Goal: Task Accomplishment & Management: Manage account settings

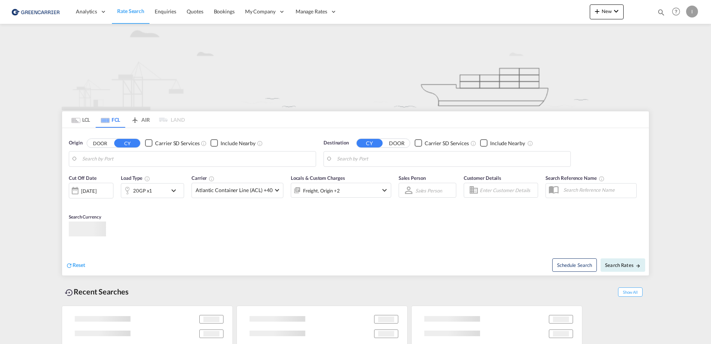
type input "[GEOGRAPHIC_DATA], [GEOGRAPHIC_DATA]"
type input "Altamira, MXATM"
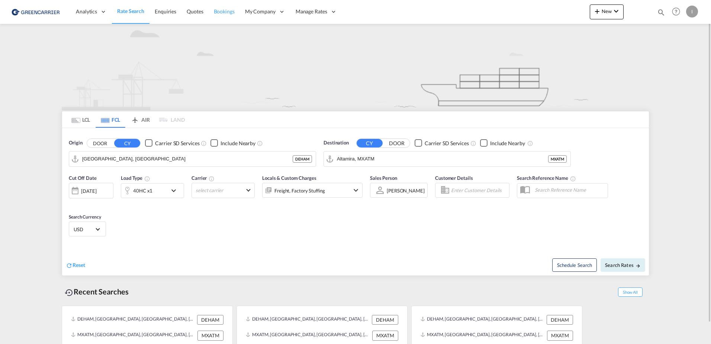
click at [227, 11] on span "Bookings" at bounding box center [224, 11] width 21 height 6
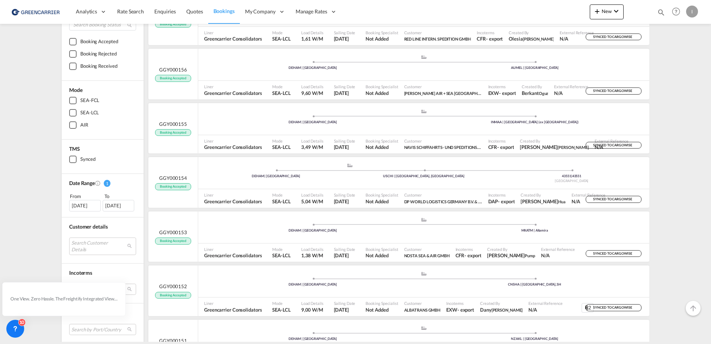
scroll to position [112, 0]
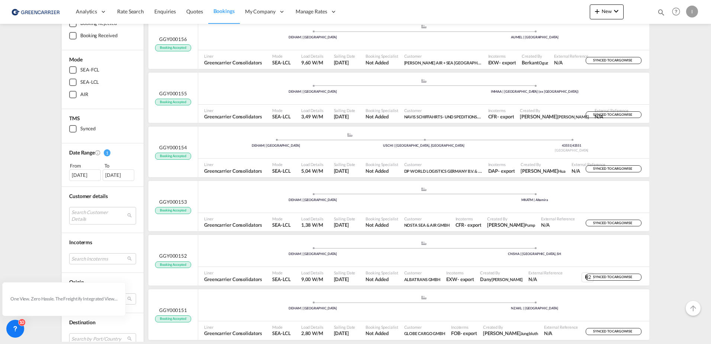
click at [81, 174] on div "[DATE]" at bounding box center [85, 174] width 32 height 11
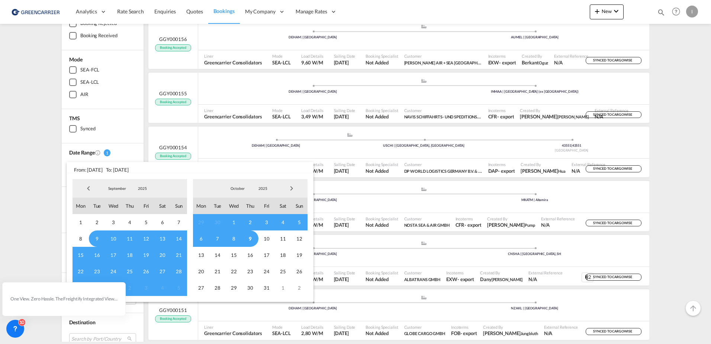
click at [249, 234] on span "9" at bounding box center [250, 238] width 16 height 16
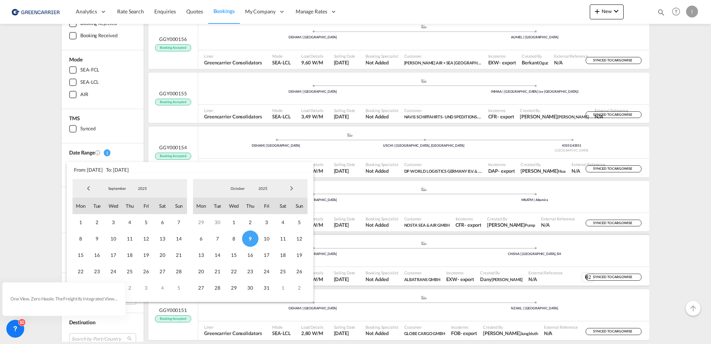
click at [250, 238] on span "9" at bounding box center [250, 238] width 16 height 16
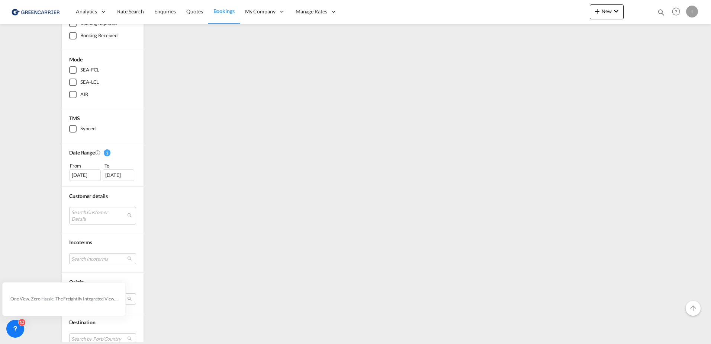
click at [81, 175] on div "[DATE]" at bounding box center [85, 174] width 32 height 11
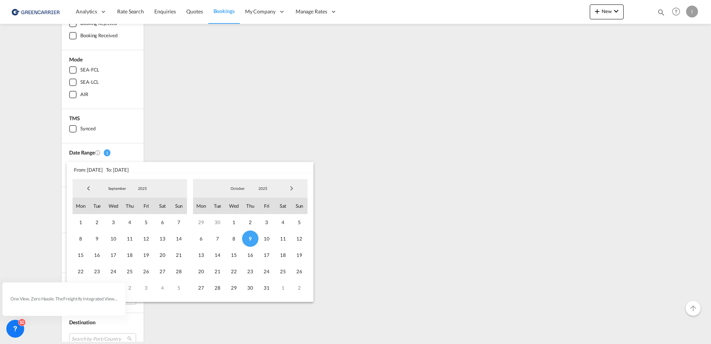
click at [234, 238] on span "8" at bounding box center [234, 238] width 16 height 16
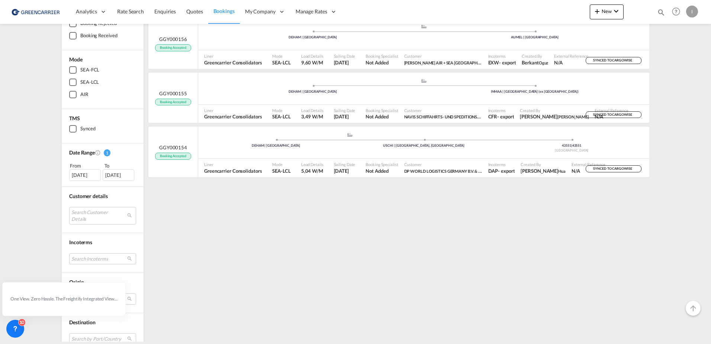
click at [79, 173] on div "[DATE]" at bounding box center [85, 174] width 32 height 11
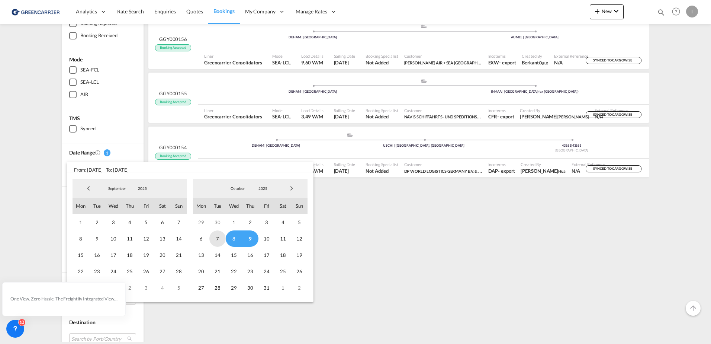
click at [215, 239] on span "7" at bounding box center [217, 238] width 16 height 16
click at [218, 236] on span "7" at bounding box center [217, 238] width 16 height 16
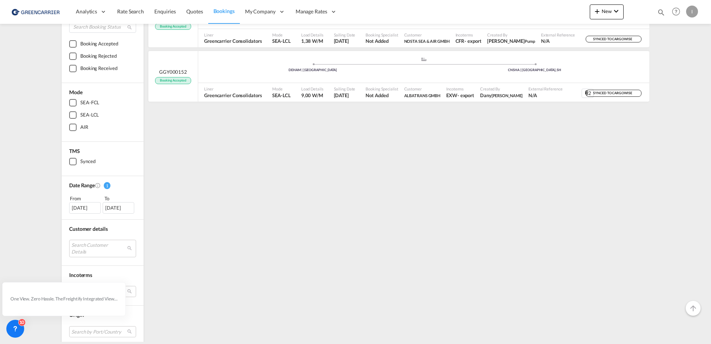
scroll to position [149, 0]
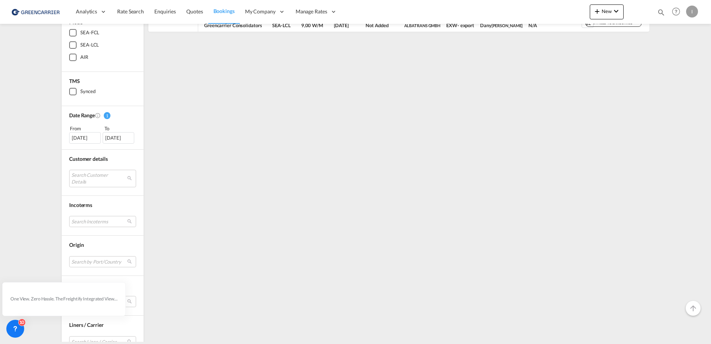
click at [85, 136] on div "[DATE]" at bounding box center [85, 137] width 32 height 11
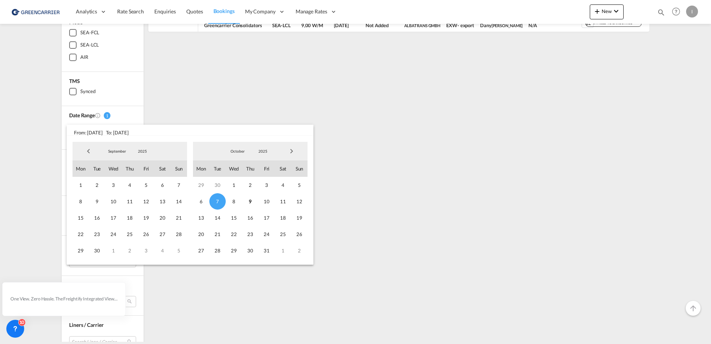
click at [200, 202] on span "6" at bounding box center [201, 201] width 16 height 16
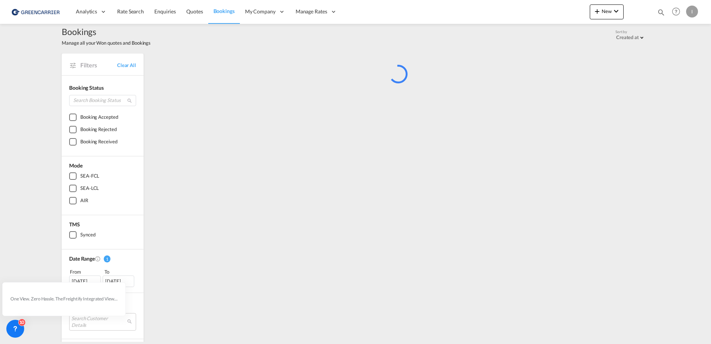
scroll to position [0, 0]
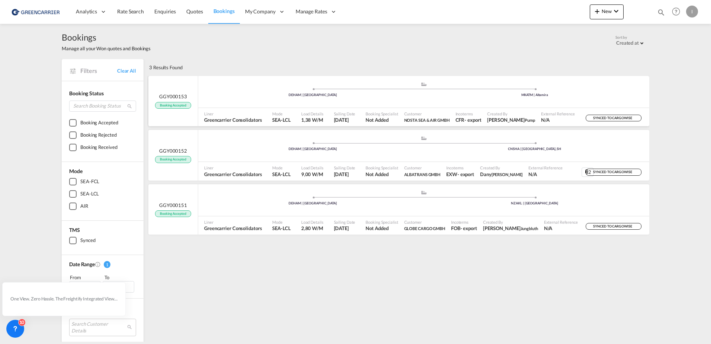
click at [250, 90] on ul ".a{fill:#aaa8ad;} .a{fill:#aaa8ad;} DEHAM | [GEOGRAPHIC_DATA] MXATM | [GEOGRAPH…" at bounding box center [424, 91] width 444 height 4
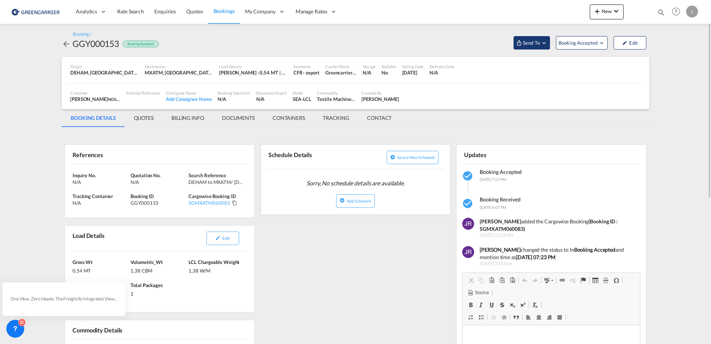
click at [537, 46] on button "Send To" at bounding box center [531, 42] width 36 height 13
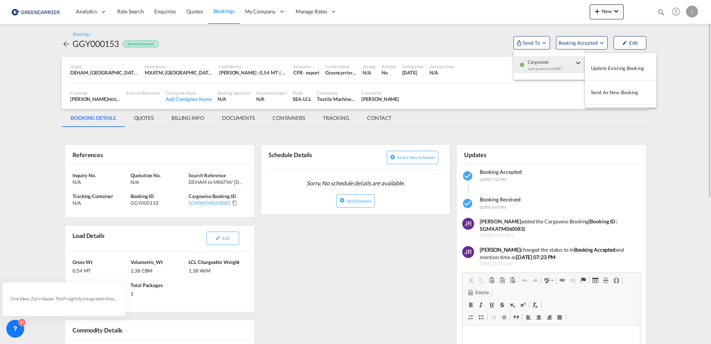
drag, startPoint x: 690, startPoint y: 136, endPoint x: 674, endPoint y: 155, distance: 24.0
click at [690, 136] on md-backdrop at bounding box center [355, 172] width 711 height 344
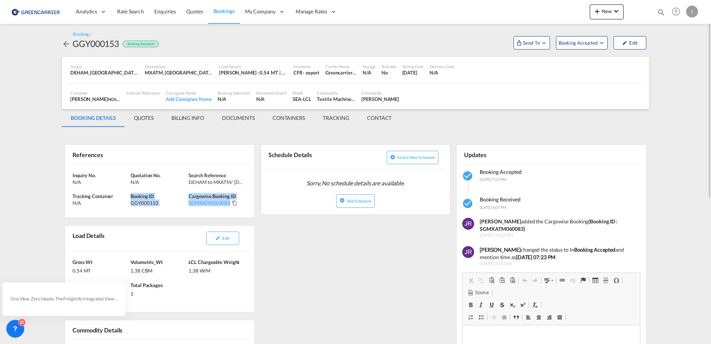
drag, startPoint x: 186, startPoint y: 196, endPoint x: 242, endPoint y: 204, distance: 56.8
click at [242, 204] on div "Inquiry No. N/A Quotation No. N/A Search Reference DEHAM to MXATM/ [DATE] Track…" at bounding box center [159, 190] width 189 height 53
click at [694, 13] on div "I" at bounding box center [692, 12] width 12 height 12
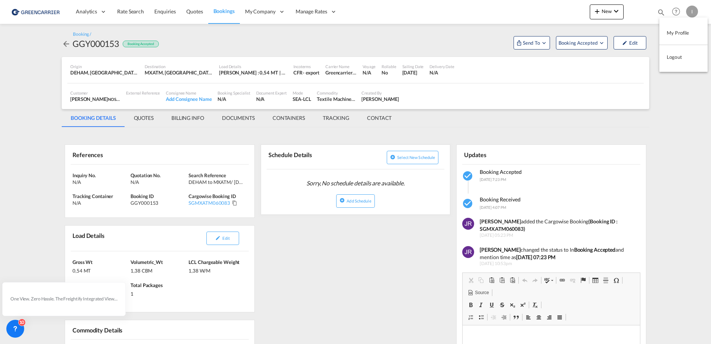
click at [675, 57] on button "Logout" at bounding box center [683, 56] width 48 height 15
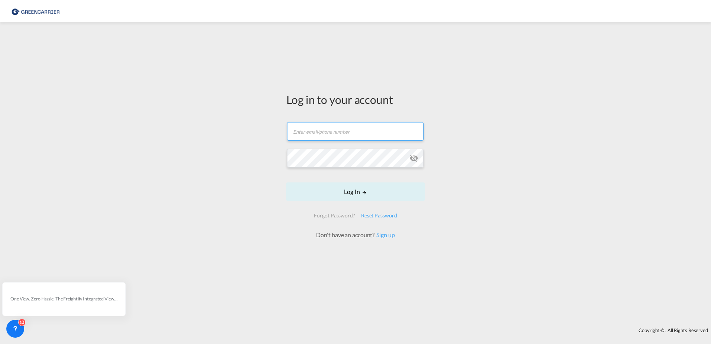
type input "[PERSON_NAME][EMAIL_ADDRESS][PERSON_NAME][DOMAIN_NAME]"
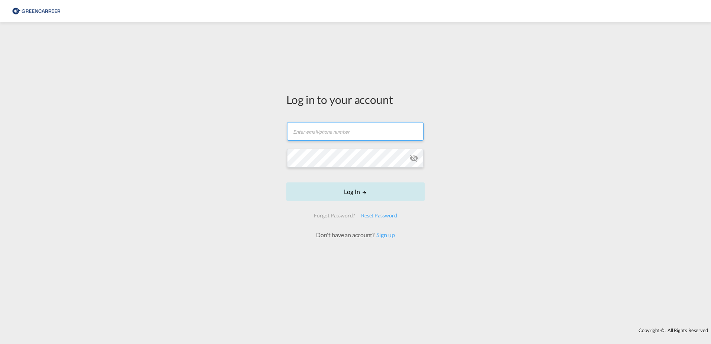
type input "[PERSON_NAME][EMAIL_ADDRESS][PERSON_NAME][DOMAIN_NAME]"
click at [367, 196] on button "Log In" at bounding box center [355, 191] width 138 height 19
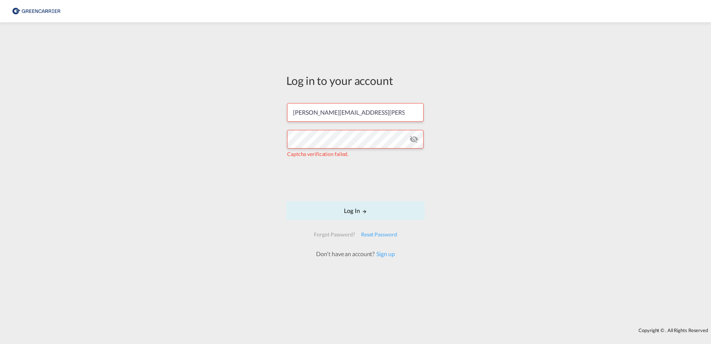
click at [413, 137] on md-icon "icon-eye-off" at bounding box center [413, 139] width 9 height 9
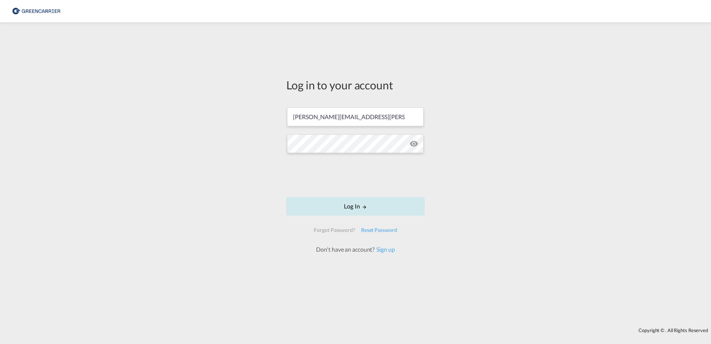
click at [340, 204] on button "Log In" at bounding box center [355, 206] width 138 height 19
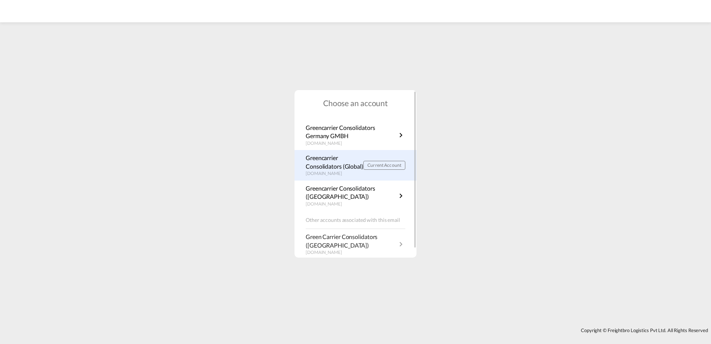
click at [334, 166] on p "Greencarrier Consolidators (Global)" at bounding box center [335, 162] width 58 height 17
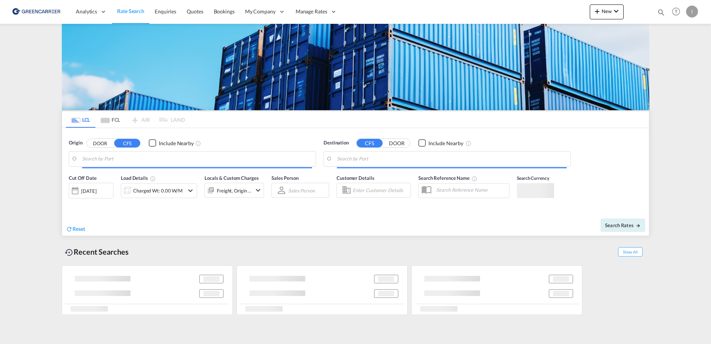
type input "Aarhus, DKAAR"
type input "Jebel Ali, AEJEA"
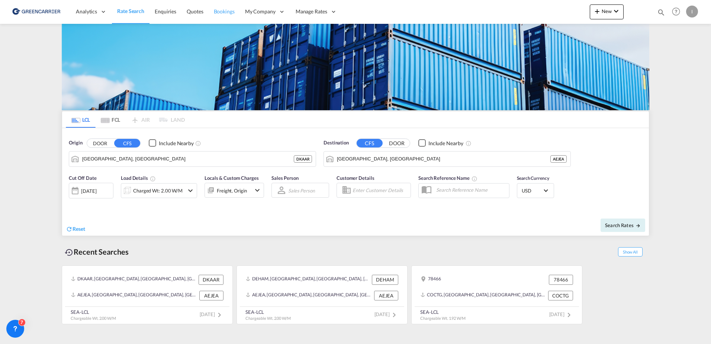
click at [228, 15] on link "Bookings" at bounding box center [224, 12] width 31 height 24
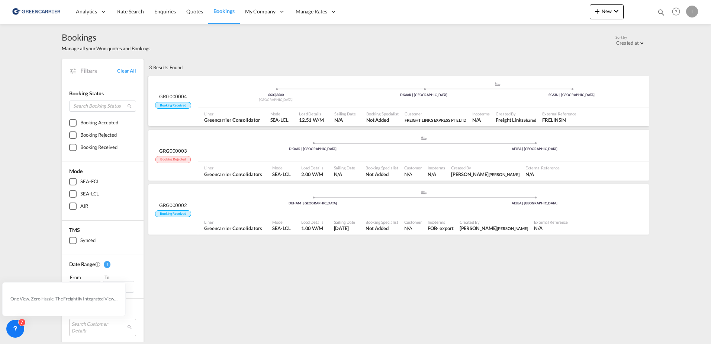
click at [247, 103] on div "6600 | 6600 Denmark .a{fill:#aaa8ad;} .a{fill:#aaa8ad;} DKAAR | Aarhus SGSIN | …" at bounding box center [423, 92] width 451 height 22
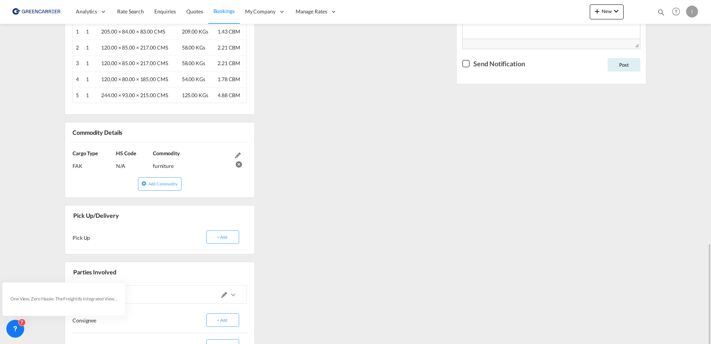
scroll to position [411, 0]
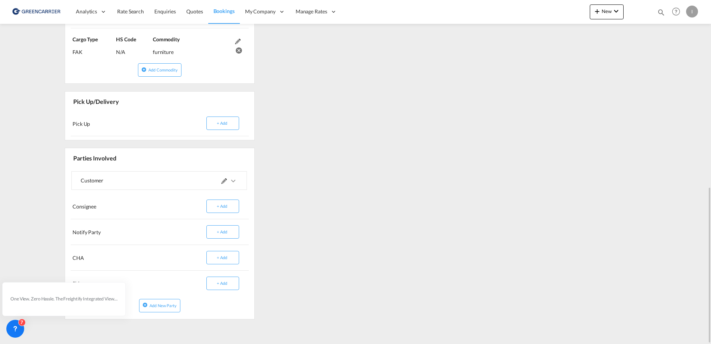
click at [217, 172] on div at bounding box center [198, 180] width 78 height 18
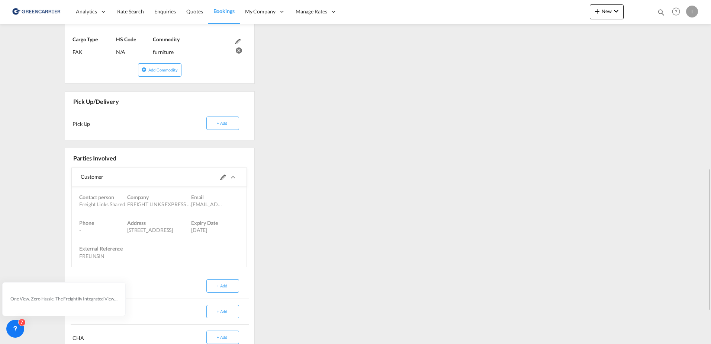
click at [198, 197] on span "Email" at bounding box center [197, 197] width 13 height 6
drag, startPoint x: 196, startPoint y: 202, endPoint x: 224, endPoint y: 208, distance: 28.8
click at [224, 208] on div "Contact person Freight Links Shared Company FREIGHT LINKS EXPRESS PTE LTD Email…" at bounding box center [159, 201] width 171 height 26
drag, startPoint x: 224, startPoint y: 208, endPoint x: 223, endPoint y: 177, distance: 31.2
click at [223, 177] on md-icon at bounding box center [223, 177] width 6 height 6
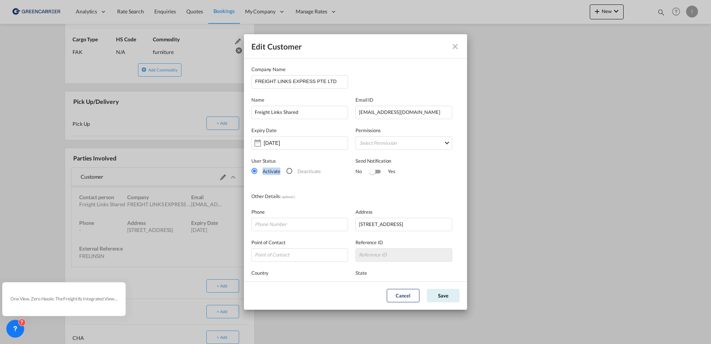
click at [222, 177] on div "Edit Customer Company Name FREIGHT LINKS EXPRESS PTE LTD Name Freight Links Sha…" at bounding box center [355, 172] width 711 height 344
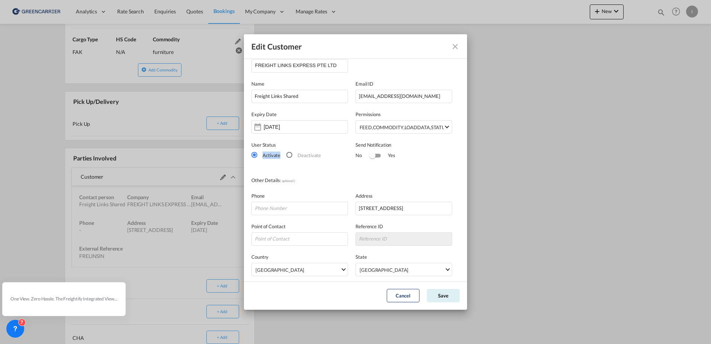
scroll to position [0, 0]
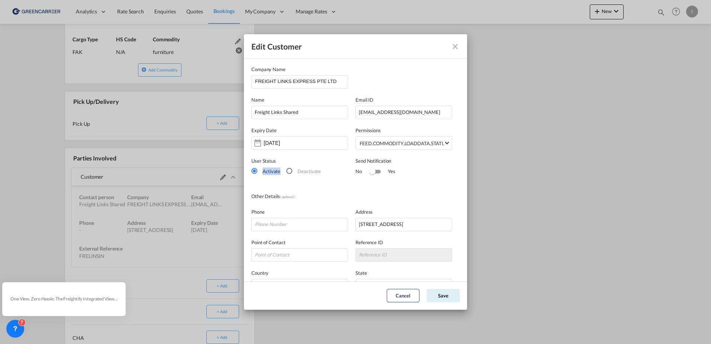
click at [456, 44] on md-icon "icon-close" at bounding box center [455, 46] width 9 height 9
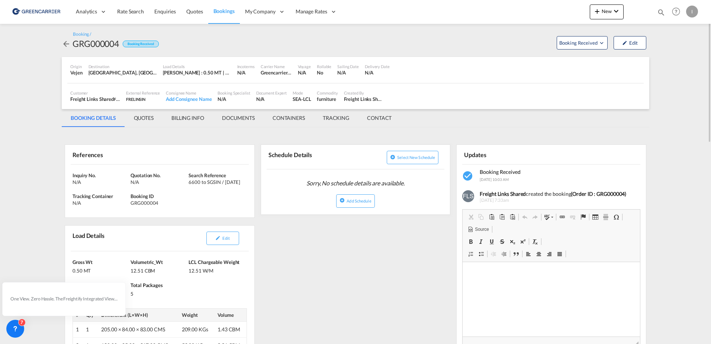
click at [213, 14] on span "Bookings" at bounding box center [223, 10] width 21 height 7
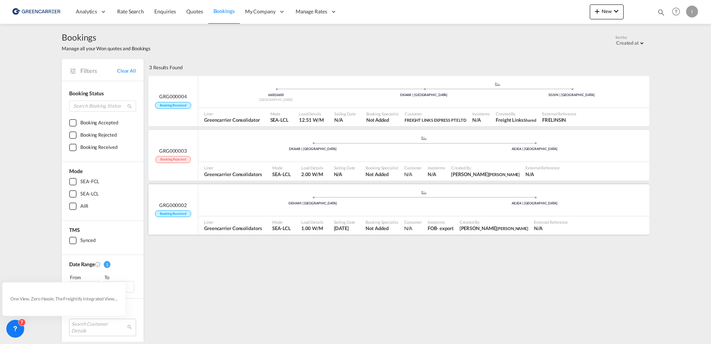
click at [560, 208] on div ".a{fill:#aaa8ad;} .a{fill:#aaa8ad;} DEHAM | Hamburg AEJEA | Jebel Ali" at bounding box center [423, 201] width 451 height 22
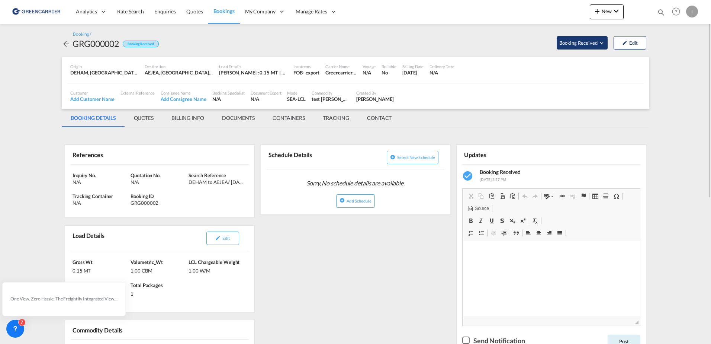
click at [584, 43] on span "Booking Received" at bounding box center [578, 42] width 39 height 7
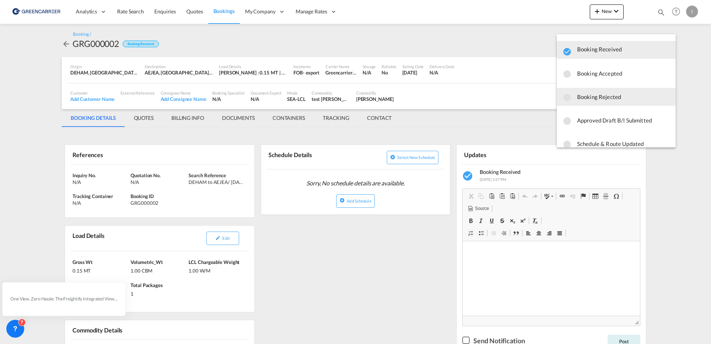
click at [597, 101] on span "Booking Rejected" at bounding box center [623, 96] width 93 height 13
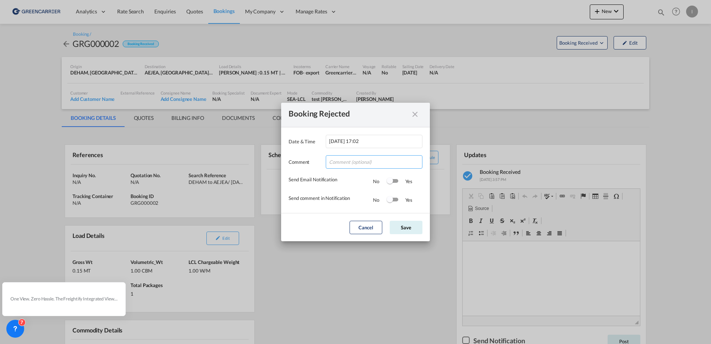
click at [369, 166] on input "Date & ..." at bounding box center [374, 161] width 97 height 13
type input "test"
click at [316, 148] on div "Comment test" at bounding box center [355, 158] width 134 height 20
click at [414, 225] on button "Save" at bounding box center [406, 226] width 33 height 13
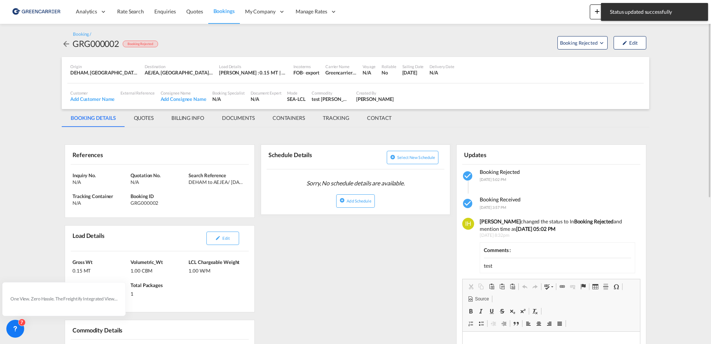
click at [219, 11] on span "Bookings" at bounding box center [223, 11] width 21 height 6
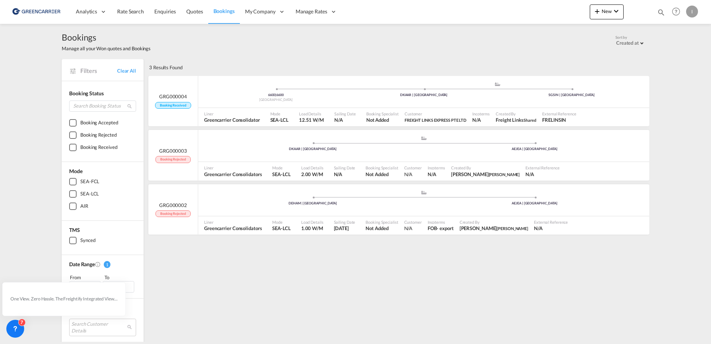
click at [368, 68] on div "3 Results Found" at bounding box center [398, 67] width 502 height 16
